Goal: Task Accomplishment & Management: Manage account settings

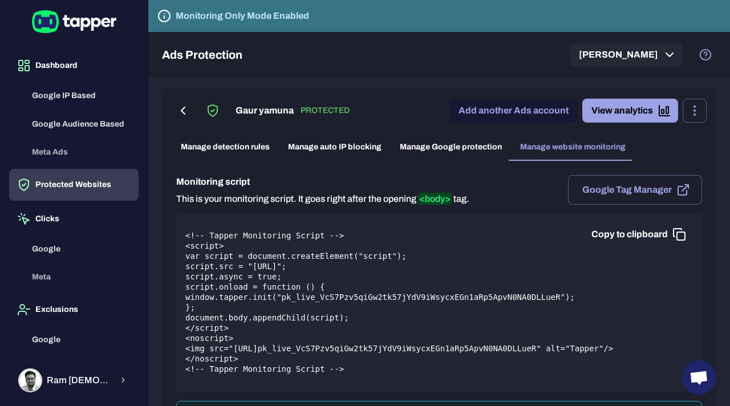
scroll to position [322, 0]
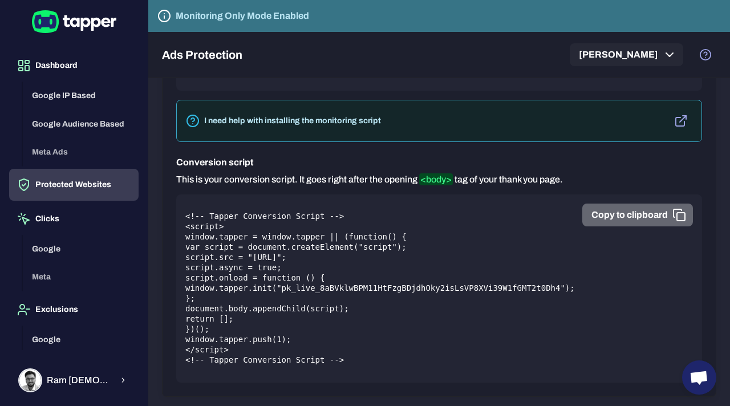
click at [677, 208] on icon "button" at bounding box center [679, 215] width 14 height 14
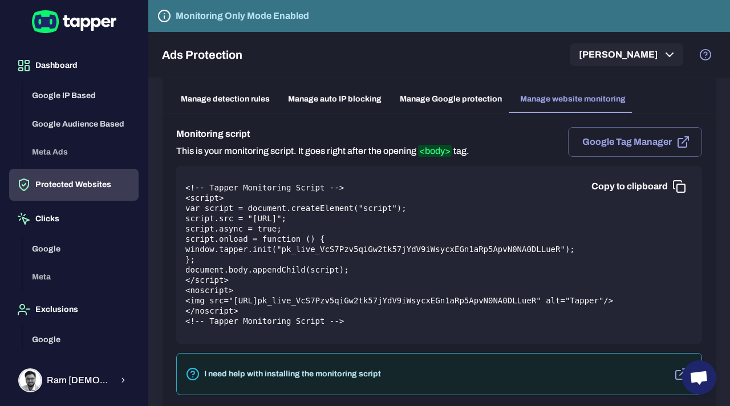
scroll to position [28, 0]
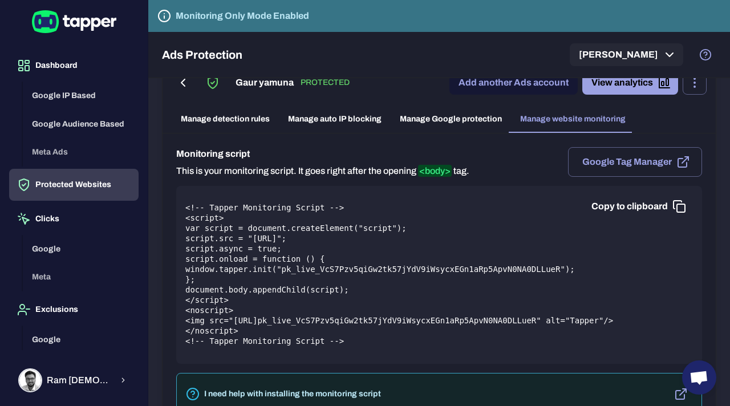
click at [678, 206] on icon "button" at bounding box center [679, 207] width 14 height 14
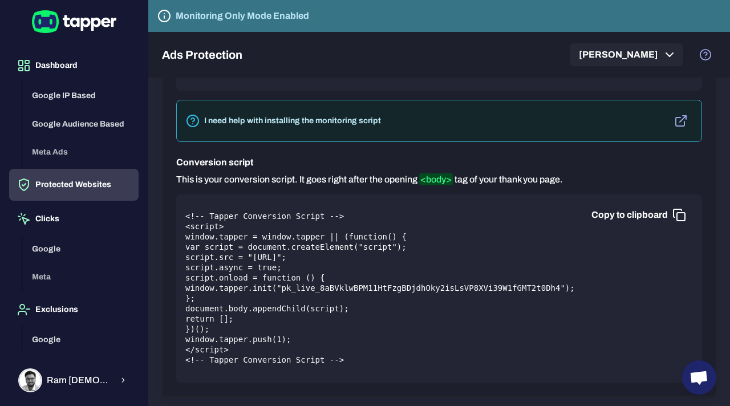
scroll to position [0, 0]
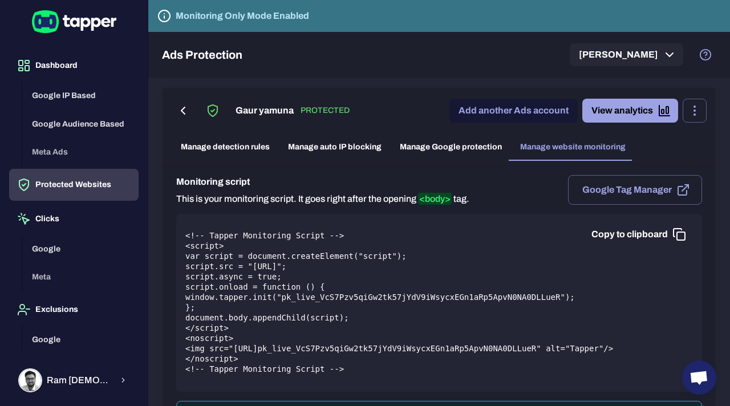
click at [456, 149] on link "Manage Google protection" at bounding box center [451, 146] width 120 height 27
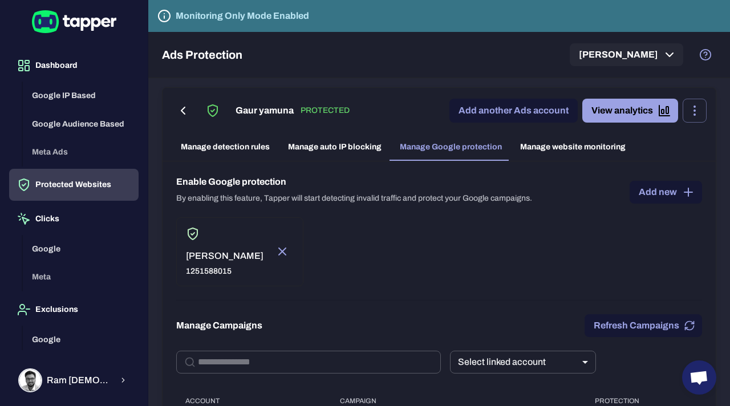
click at [253, 147] on link "Manage detection rules" at bounding box center [225, 146] width 107 height 27
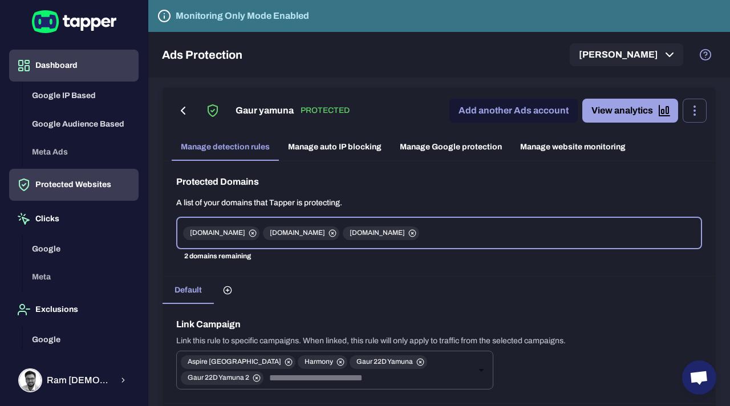
click at [58, 79] on button "Dashboard" at bounding box center [73, 66] width 129 height 32
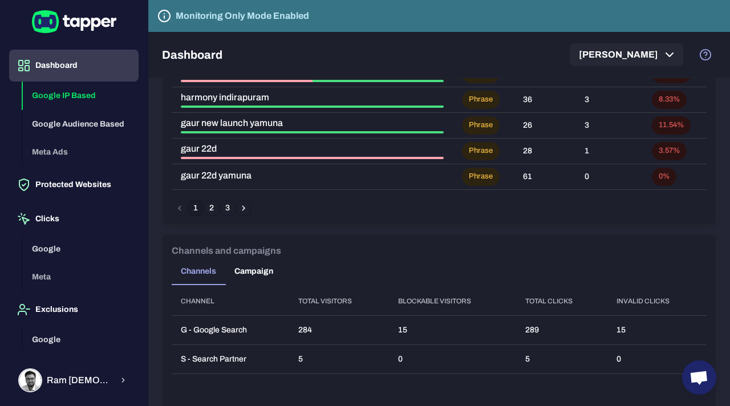
scroll to position [814, 0]
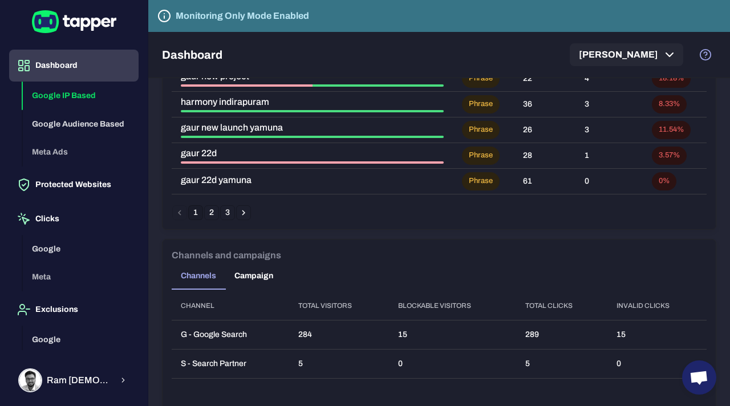
click at [253, 278] on button "Campaign" at bounding box center [253, 275] width 57 height 27
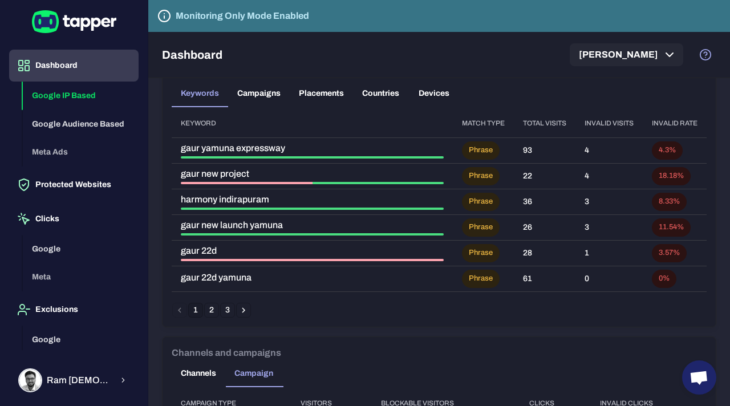
scroll to position [715, 0]
click at [326, 91] on button "Placements" at bounding box center [321, 93] width 63 height 27
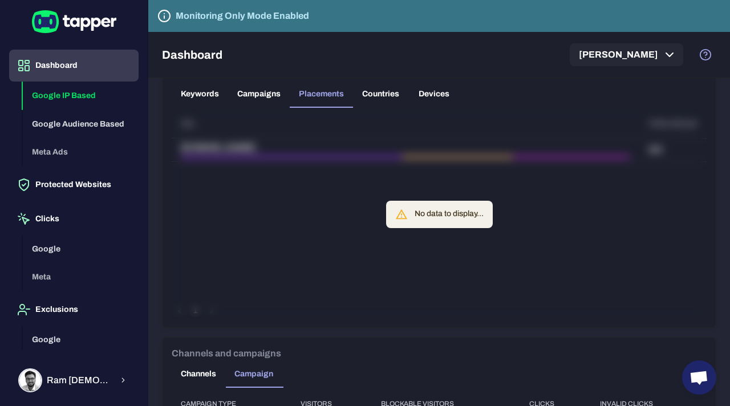
click at [388, 99] on button "Countries" at bounding box center [380, 93] width 55 height 27
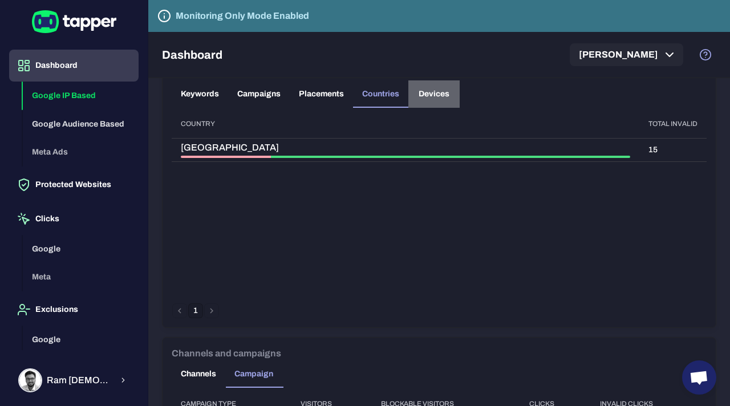
click at [428, 93] on button "Devices" at bounding box center [433, 93] width 51 height 27
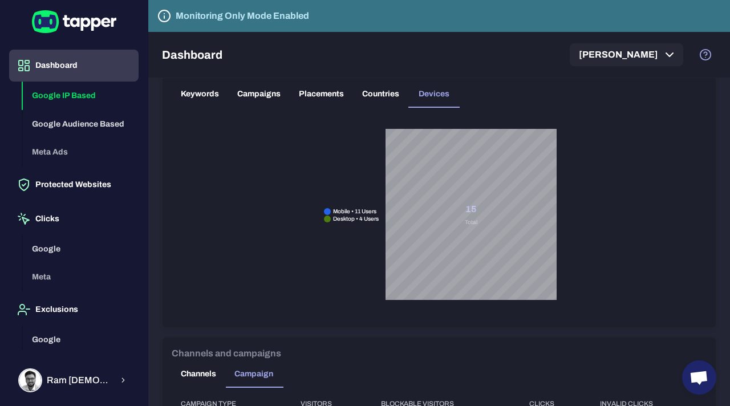
click at [197, 92] on button "Keywords" at bounding box center [200, 93] width 56 height 27
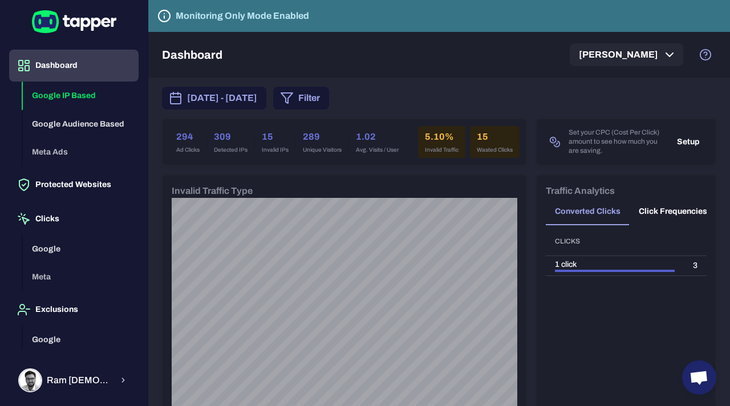
scroll to position [0, 0]
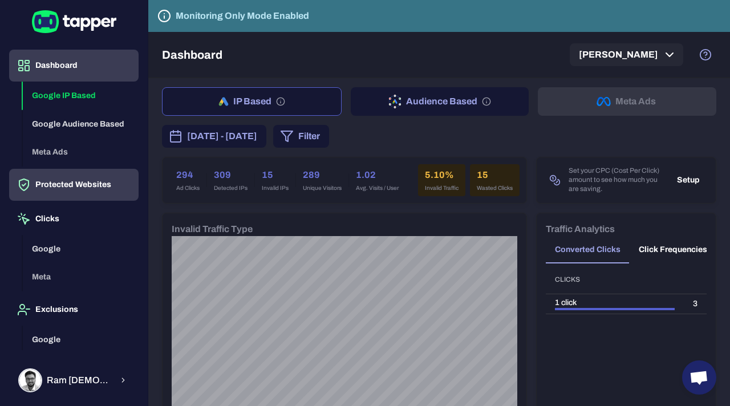
click at [86, 185] on button "Protected Websites" at bounding box center [73, 185] width 129 height 32
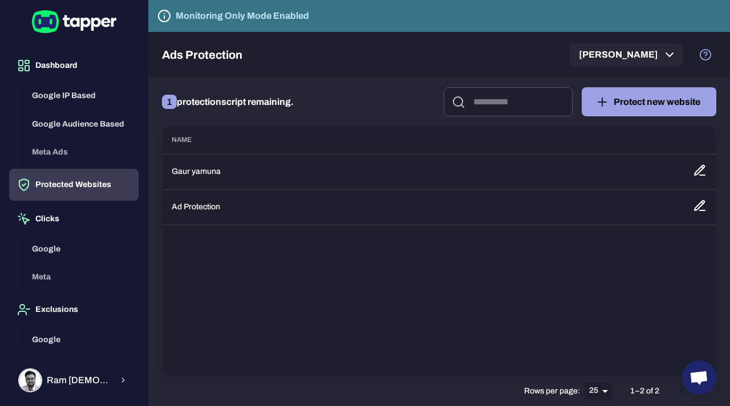
click at [207, 208] on td "Ad Protection" at bounding box center [422, 206] width 521 height 35
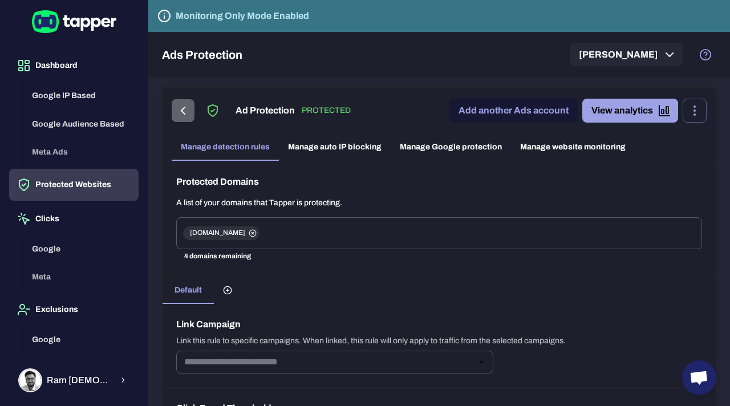
click at [187, 111] on icon "button" at bounding box center [183, 111] width 14 height 14
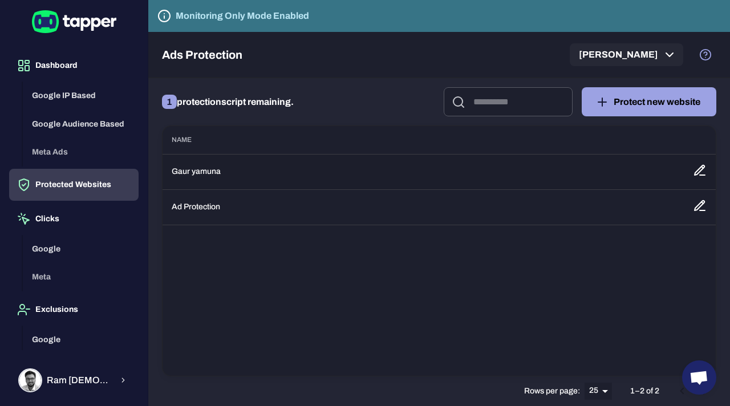
click at [204, 172] on td "Gaur yamuna" at bounding box center [422, 171] width 521 height 35
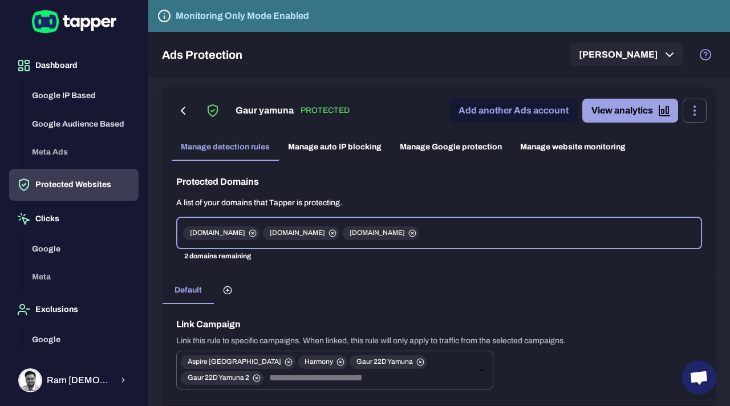
click at [331, 233] on icon at bounding box center [332, 233] width 2 height 2
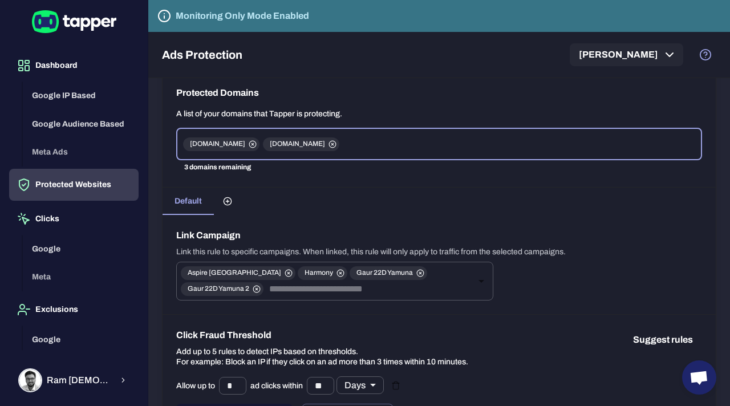
scroll to position [85, 0]
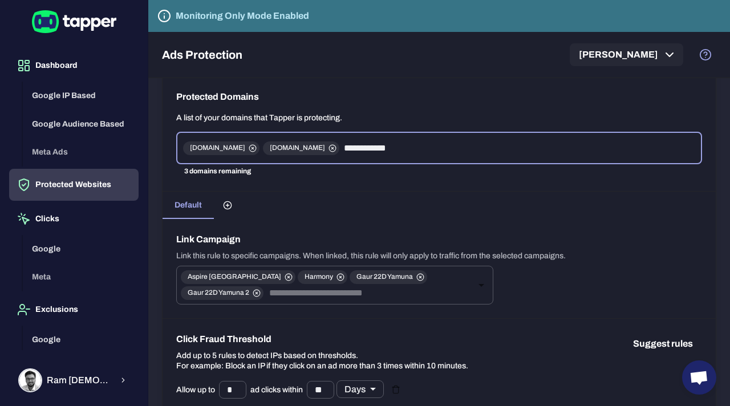
type input "**********"
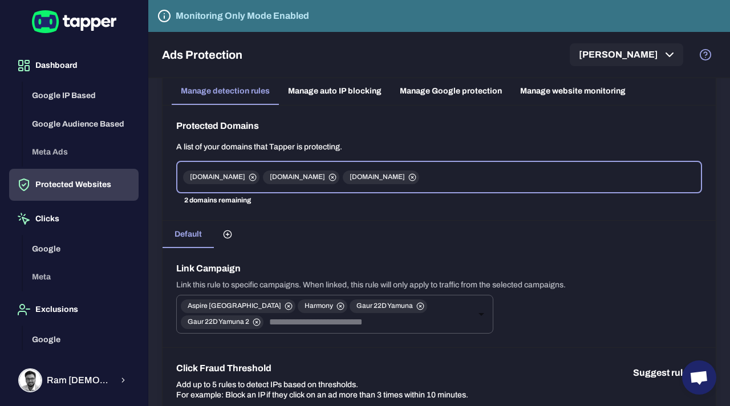
scroll to position [0, 0]
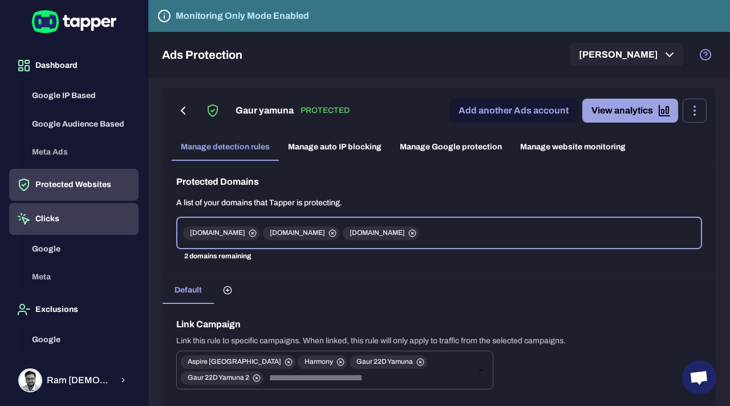
click at [56, 225] on button "Clicks" at bounding box center [73, 219] width 129 height 32
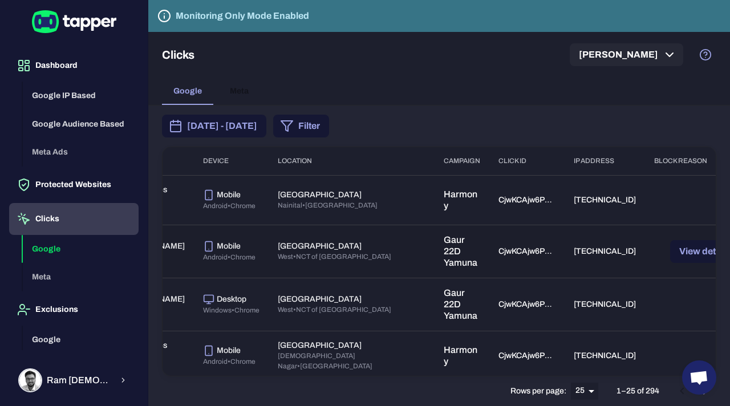
scroll to position [0, 73]
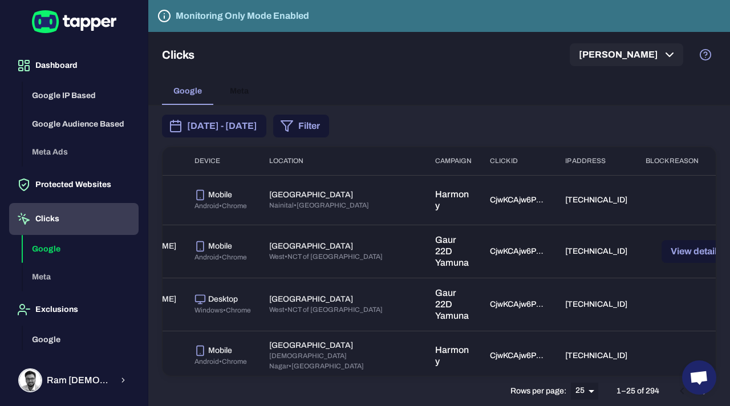
click at [661, 251] on button "View details" at bounding box center [704, 251] width 86 height 23
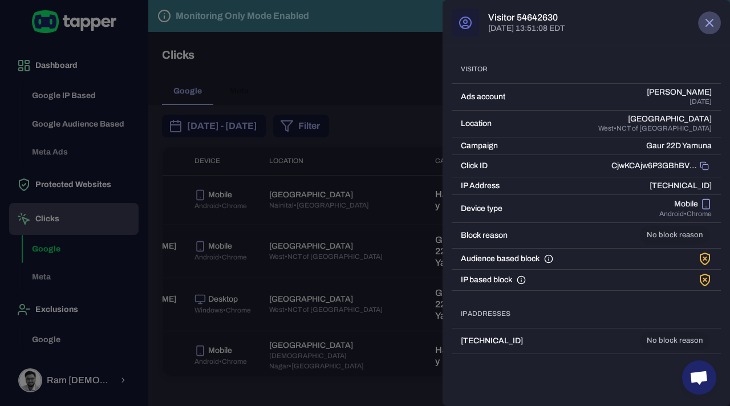
click at [712, 24] on icon "button" at bounding box center [709, 23] width 14 height 14
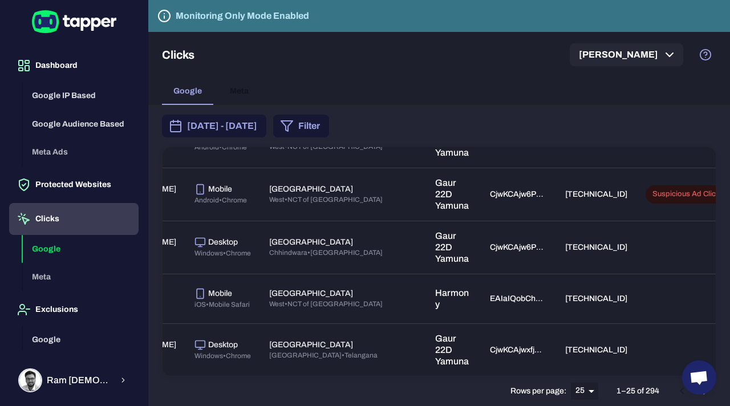
scroll to position [315, 73]
click at [668, 206] on button "View details" at bounding box center [704, 195] width 86 height 23
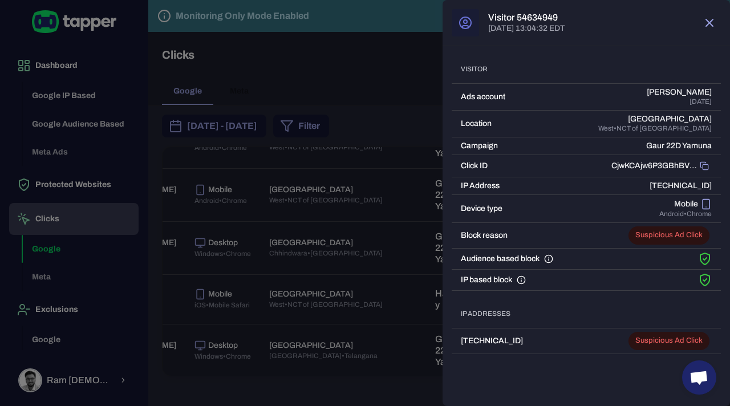
click at [709, 23] on icon "button" at bounding box center [709, 22] width 7 height 7
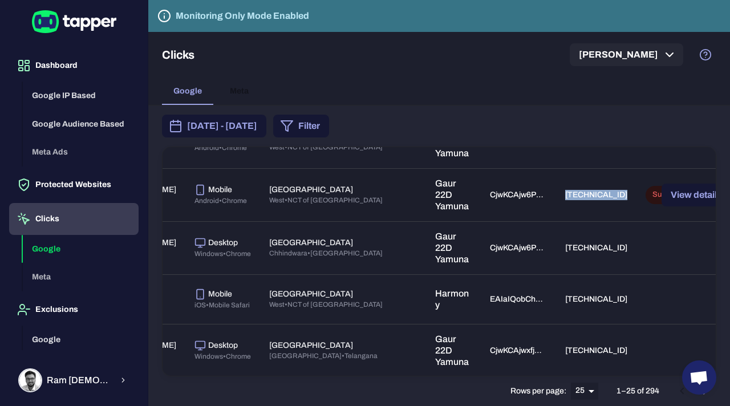
drag, startPoint x: 491, startPoint y: 257, endPoint x: 429, endPoint y: 258, distance: 61.6
click at [556, 221] on td "[TECHNICAL_ID]" at bounding box center [596, 194] width 80 height 53
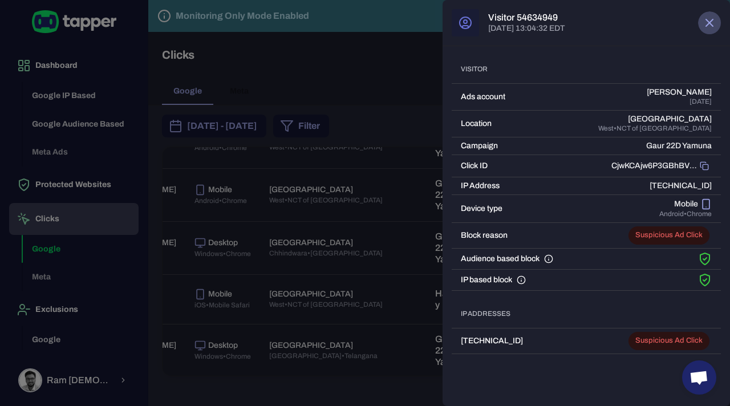
click at [713, 25] on icon "button" at bounding box center [709, 23] width 14 height 14
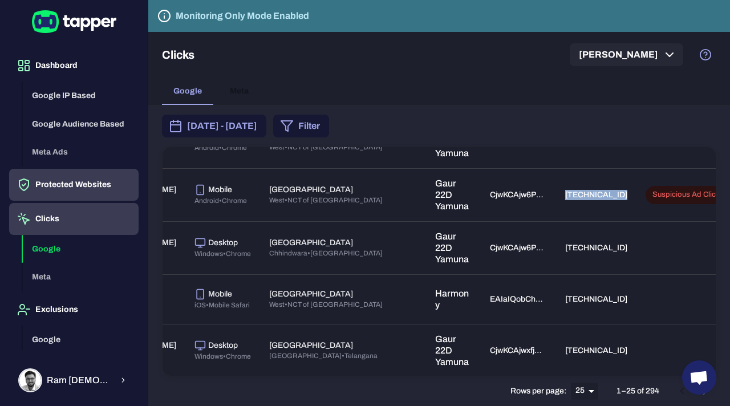
click at [72, 185] on button "Protected Websites" at bounding box center [73, 185] width 129 height 32
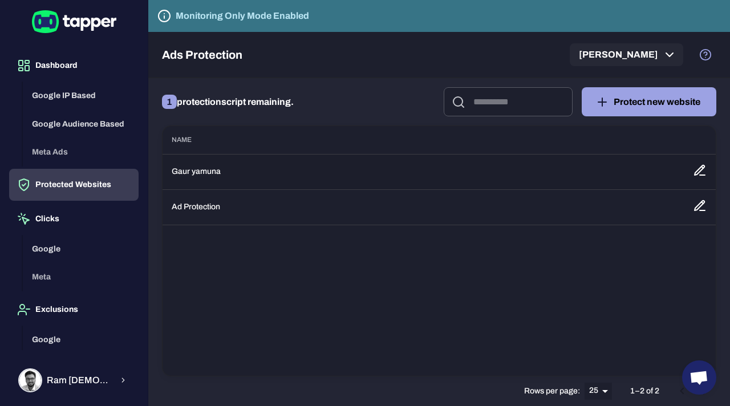
click at [535, 173] on td "Gaur yamuna" at bounding box center [422, 171] width 521 height 35
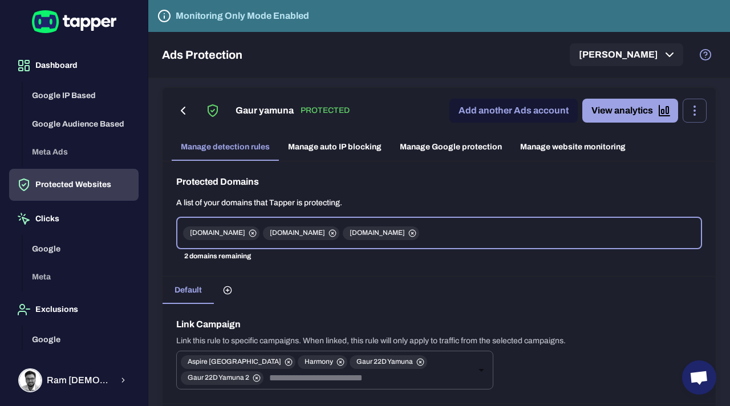
click at [340, 147] on link "Manage auto IP blocking" at bounding box center [335, 146] width 112 height 27
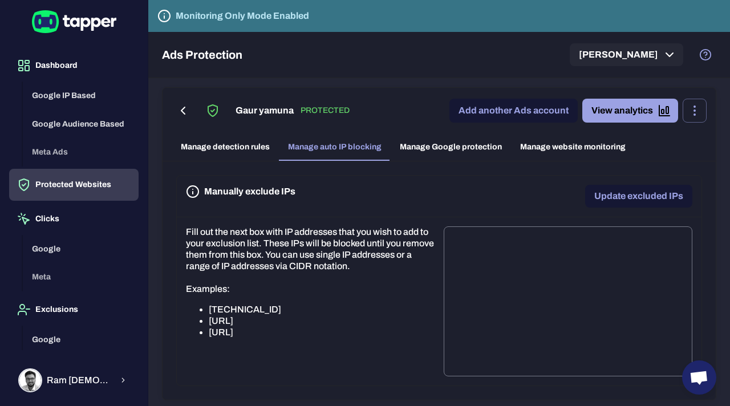
click at [517, 249] on textarea at bounding box center [568, 301] width 233 height 131
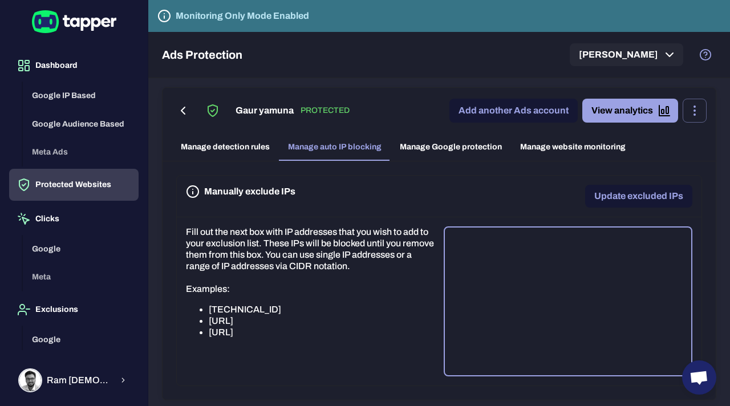
paste textarea "**********"
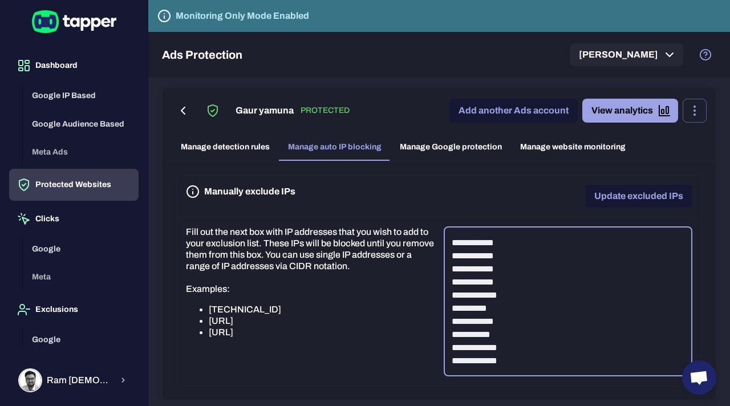
type textarea "**********"
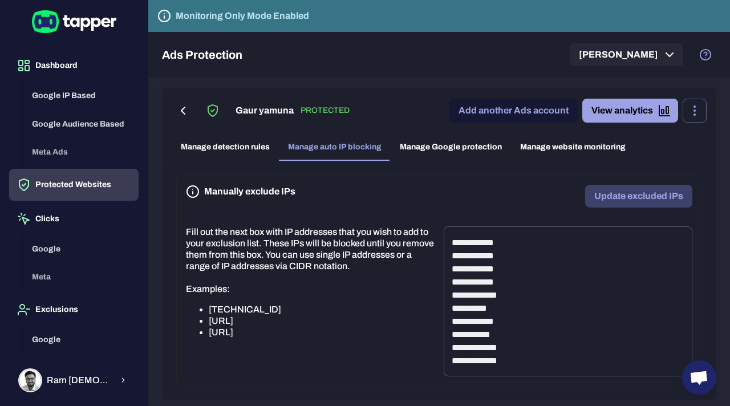
click at [640, 193] on button "Update excluded IPs" at bounding box center [638, 196] width 107 height 23
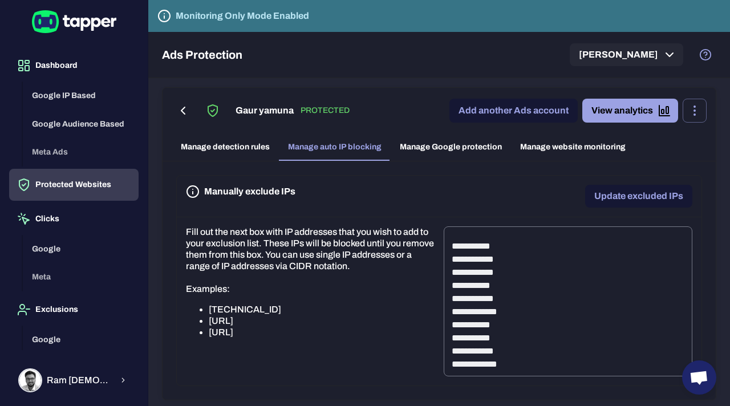
scroll to position [3239, 0]
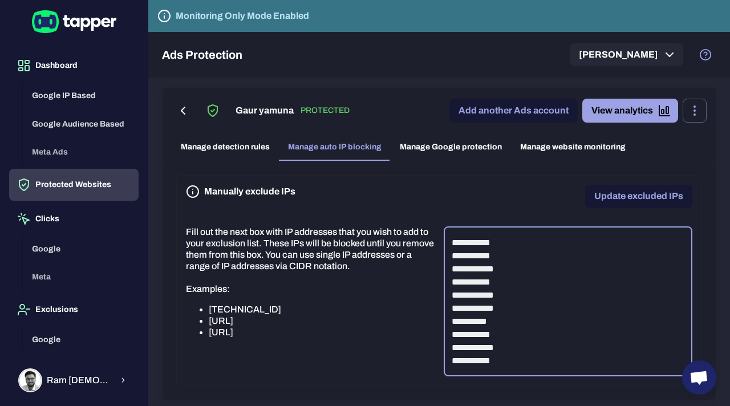
click at [552, 301] on textarea at bounding box center [568, 301] width 233 height 131
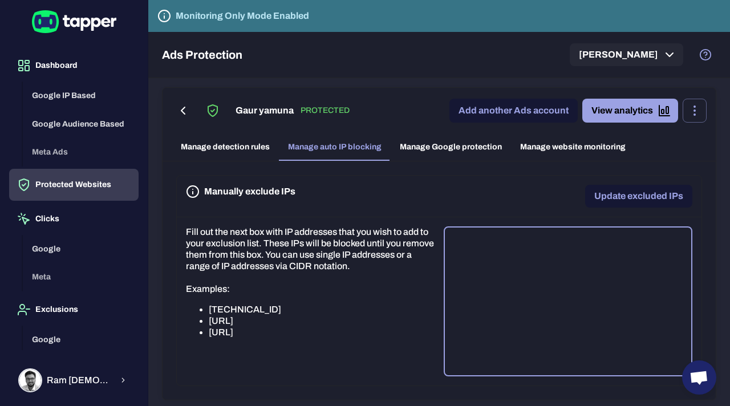
scroll to position [0, 0]
click at [387, 319] on li "[URL]" at bounding box center [322, 320] width 226 height 11
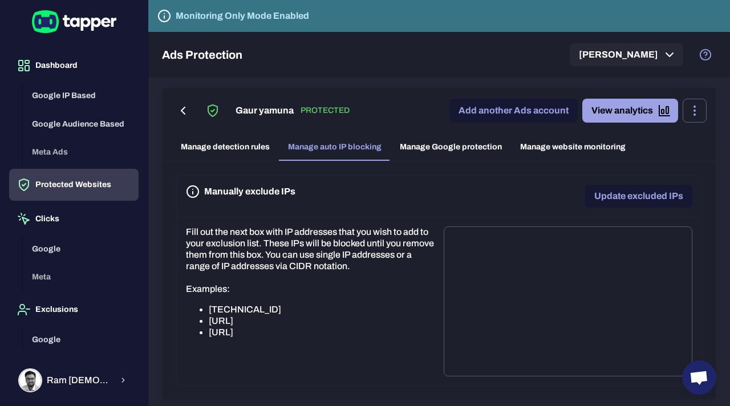
click at [183, 112] on icon "button" at bounding box center [182, 110] width 3 height 7
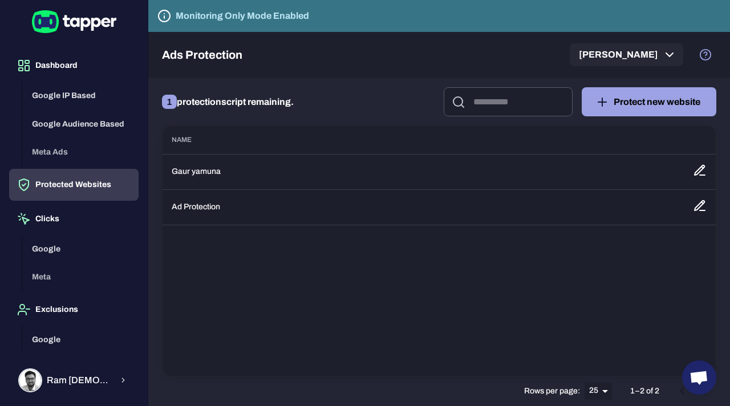
click at [204, 211] on td "Ad Protection" at bounding box center [422, 206] width 521 height 35
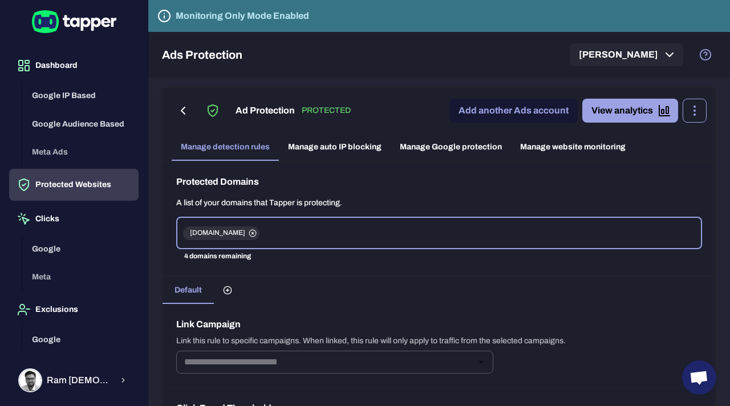
click at [694, 116] on icon "button" at bounding box center [695, 111] width 14 height 14
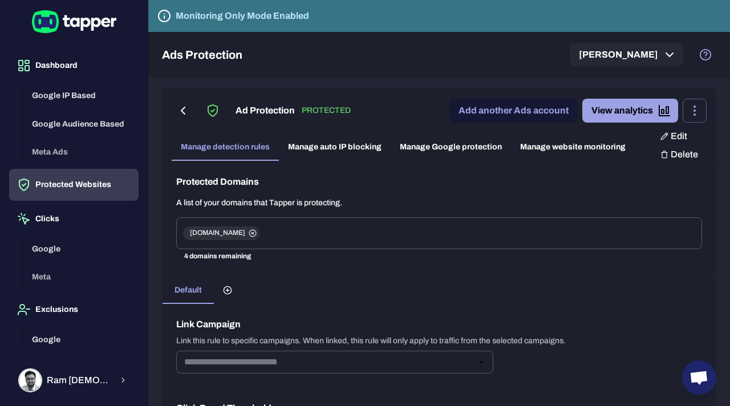
click at [679, 157] on li "Delete" at bounding box center [679, 154] width 56 height 18
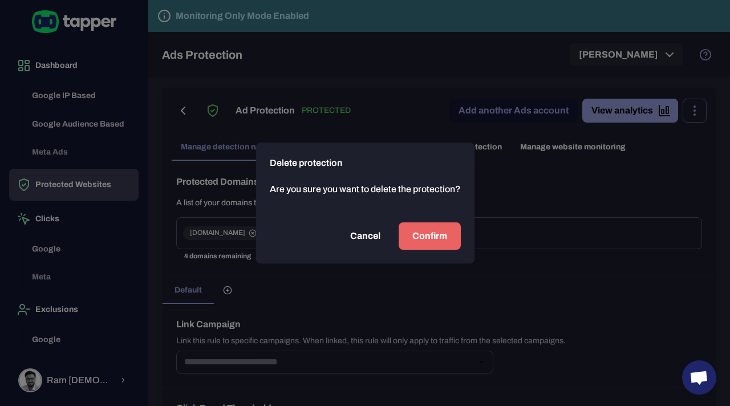
click at [436, 235] on span "Confirm" at bounding box center [429, 236] width 35 height 14
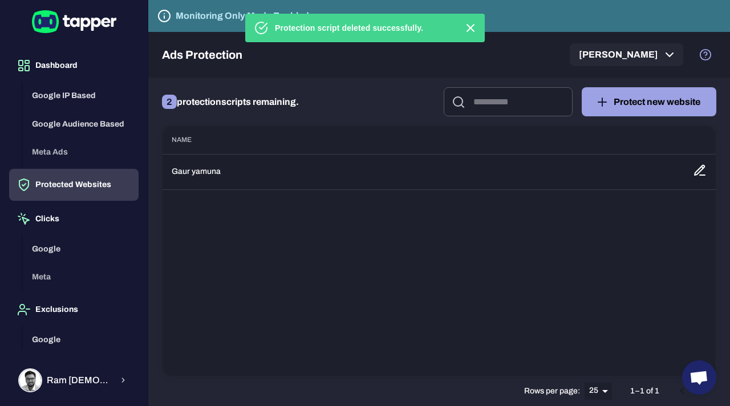
click at [307, 174] on td "Gaur yamuna" at bounding box center [422, 171] width 521 height 35
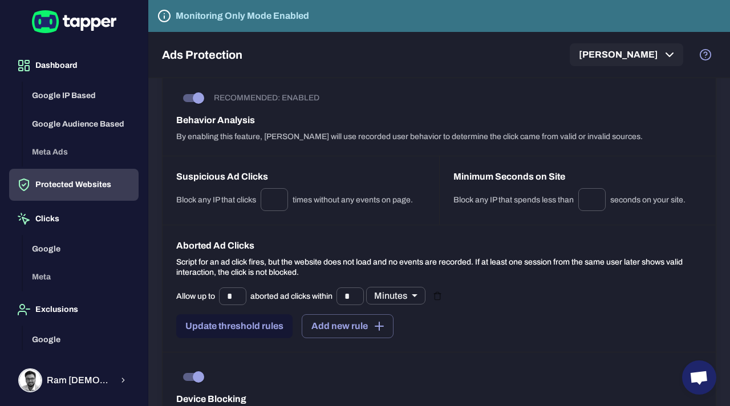
scroll to position [844, 0]
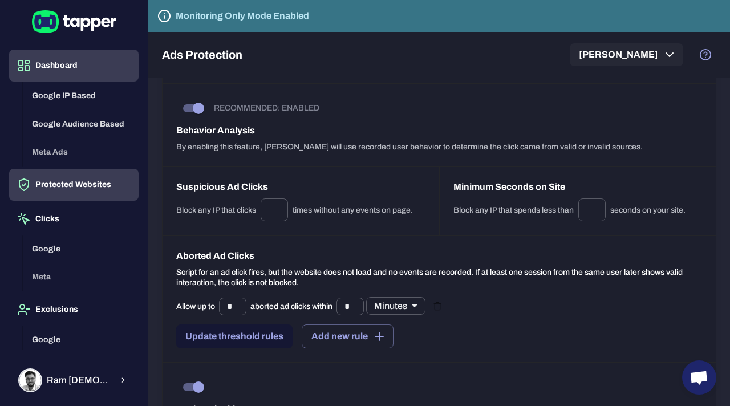
click at [84, 64] on button "Dashboard" at bounding box center [73, 66] width 129 height 32
